Goal: Find specific page/section: Find specific page/section

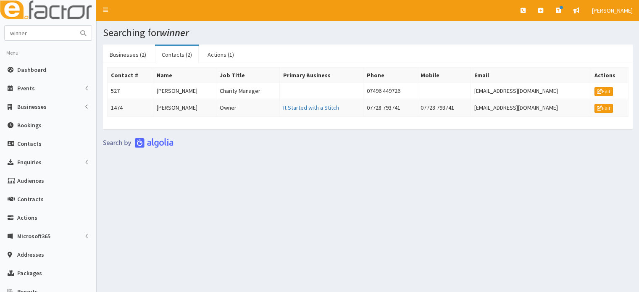
click at [45, 34] on input "winner" at bounding box center [40, 33] width 71 height 15
type input "w"
type input "Ozlem Sit"
click at [75, 26] on button "submit" at bounding box center [83, 33] width 17 height 15
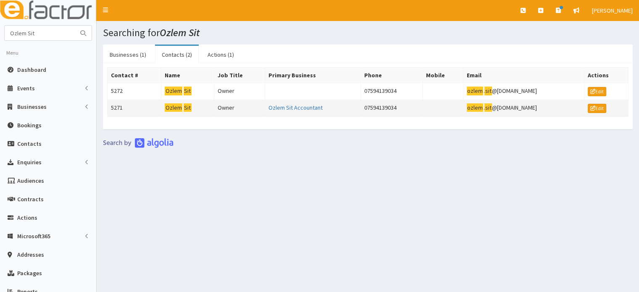
click at [193, 101] on td "Ozlem Sit" at bounding box center [187, 108] width 53 height 17
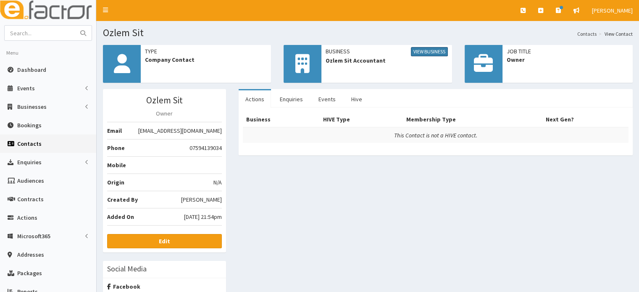
click at [434, 53] on link "View Business" at bounding box center [429, 51] width 37 height 9
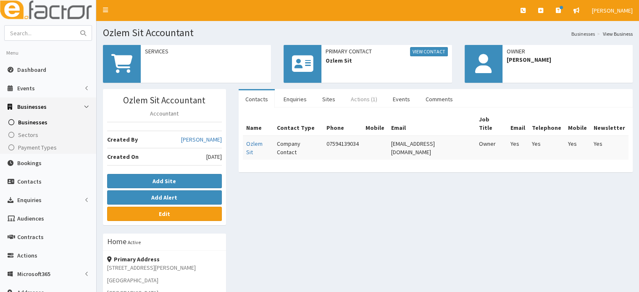
click at [365, 99] on link "Actions (1)" at bounding box center [364, 99] width 40 height 18
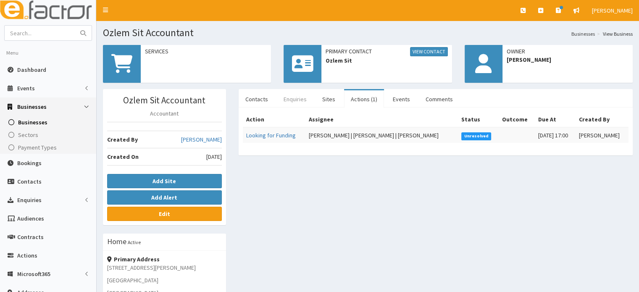
click at [291, 94] on link "Enquiries" at bounding box center [295, 99] width 37 height 18
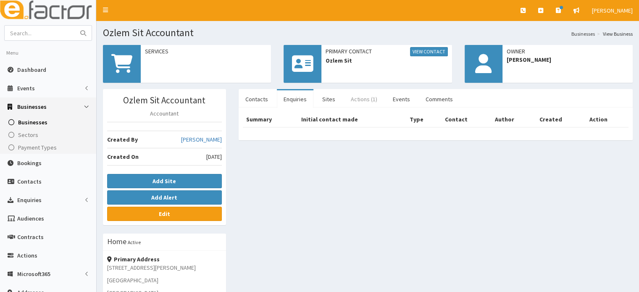
click at [364, 93] on link "Actions (1)" at bounding box center [364, 99] width 40 height 18
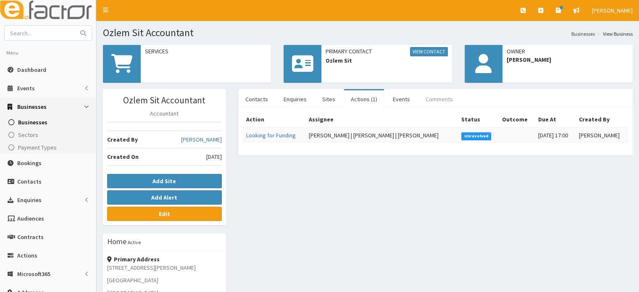
click at [432, 94] on link "Comments" at bounding box center [439, 99] width 41 height 18
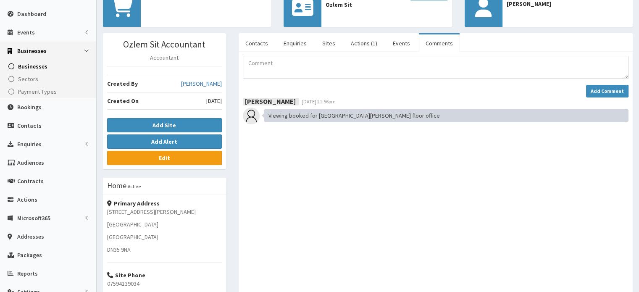
scroll to position [66, 0]
